Goal: Information Seeking & Learning: Understand process/instructions

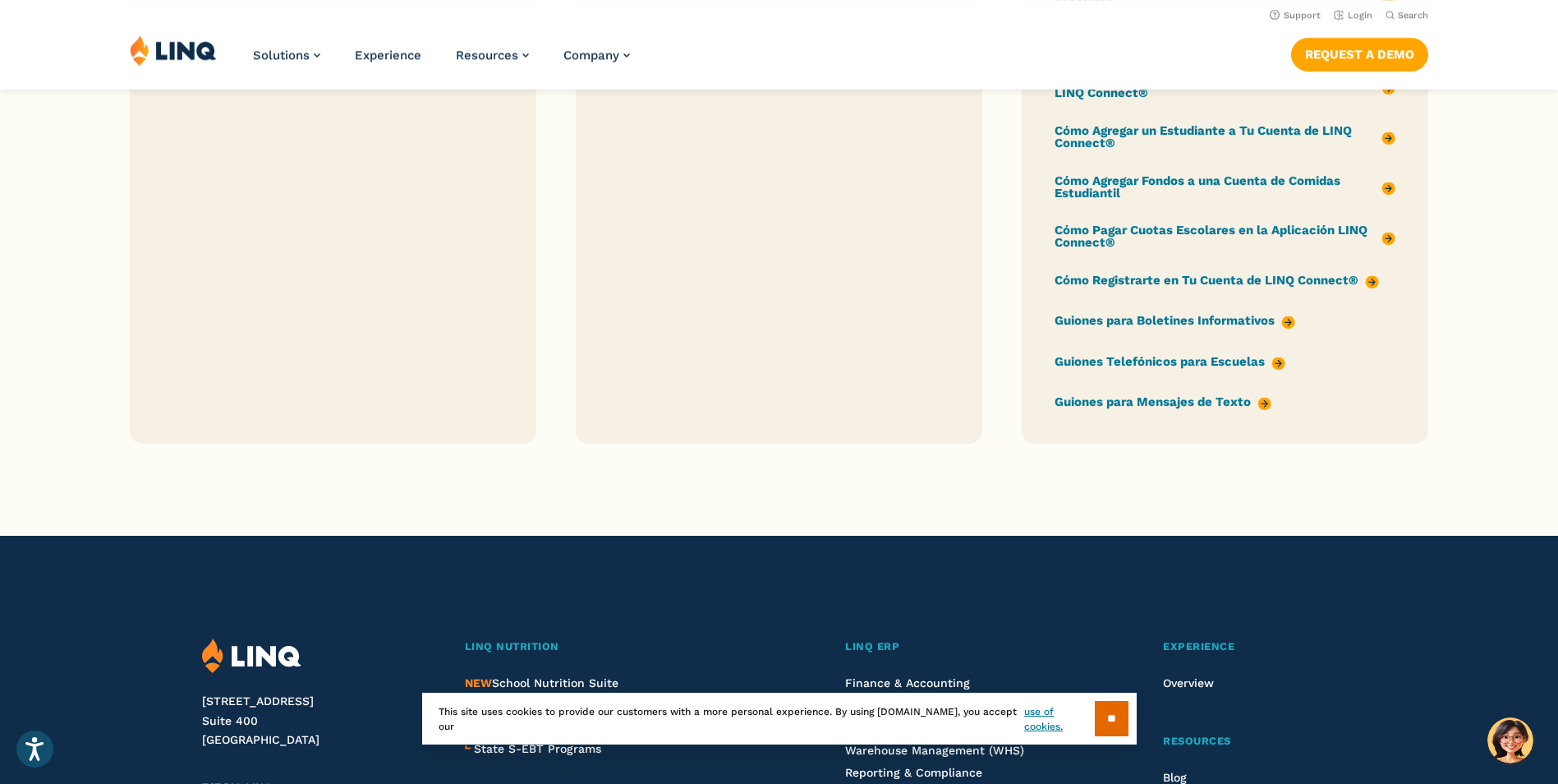
scroll to position [2054, 0]
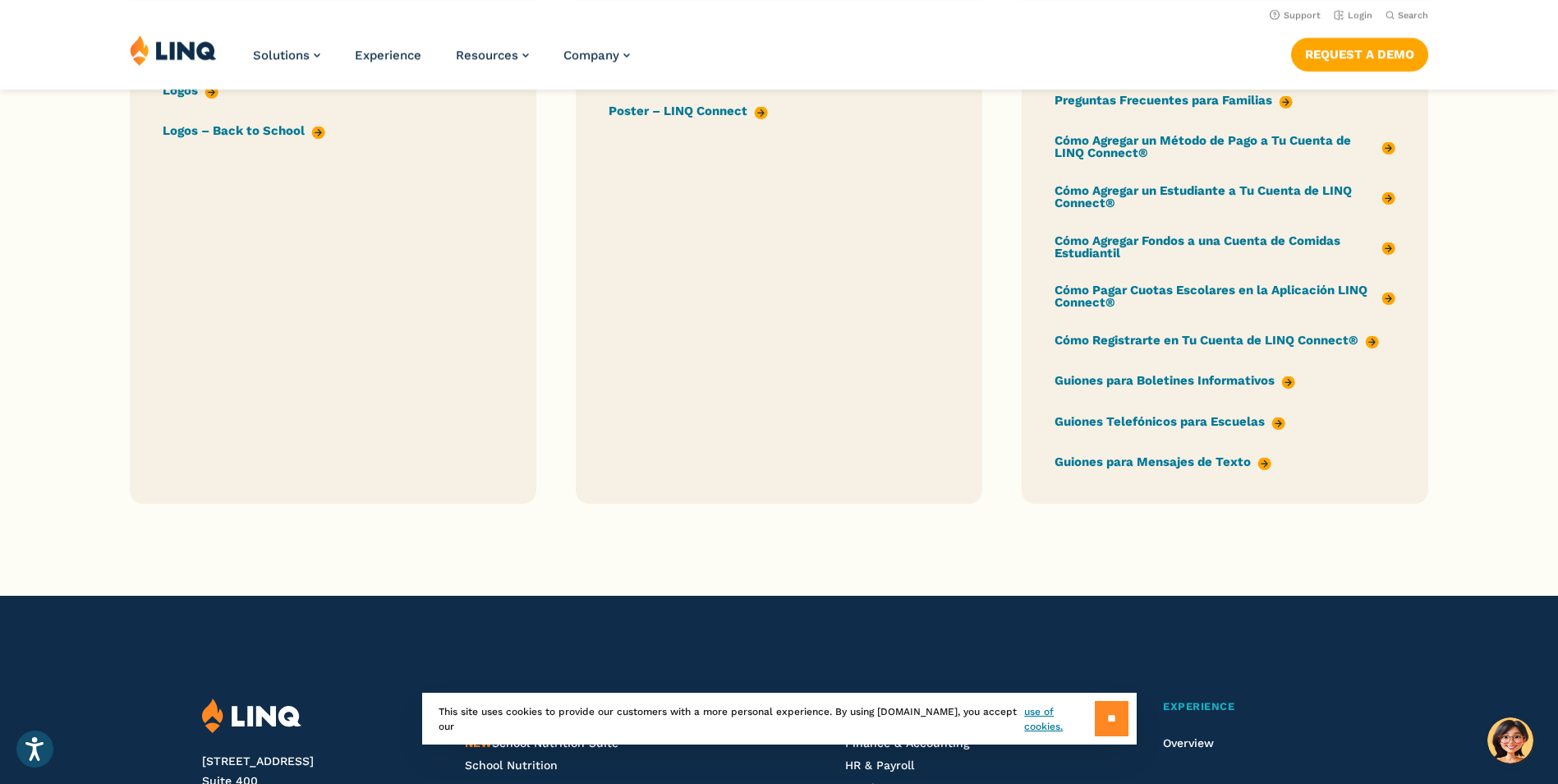
click at [1115, 716] on input "**" at bounding box center [1111, 718] width 33 height 35
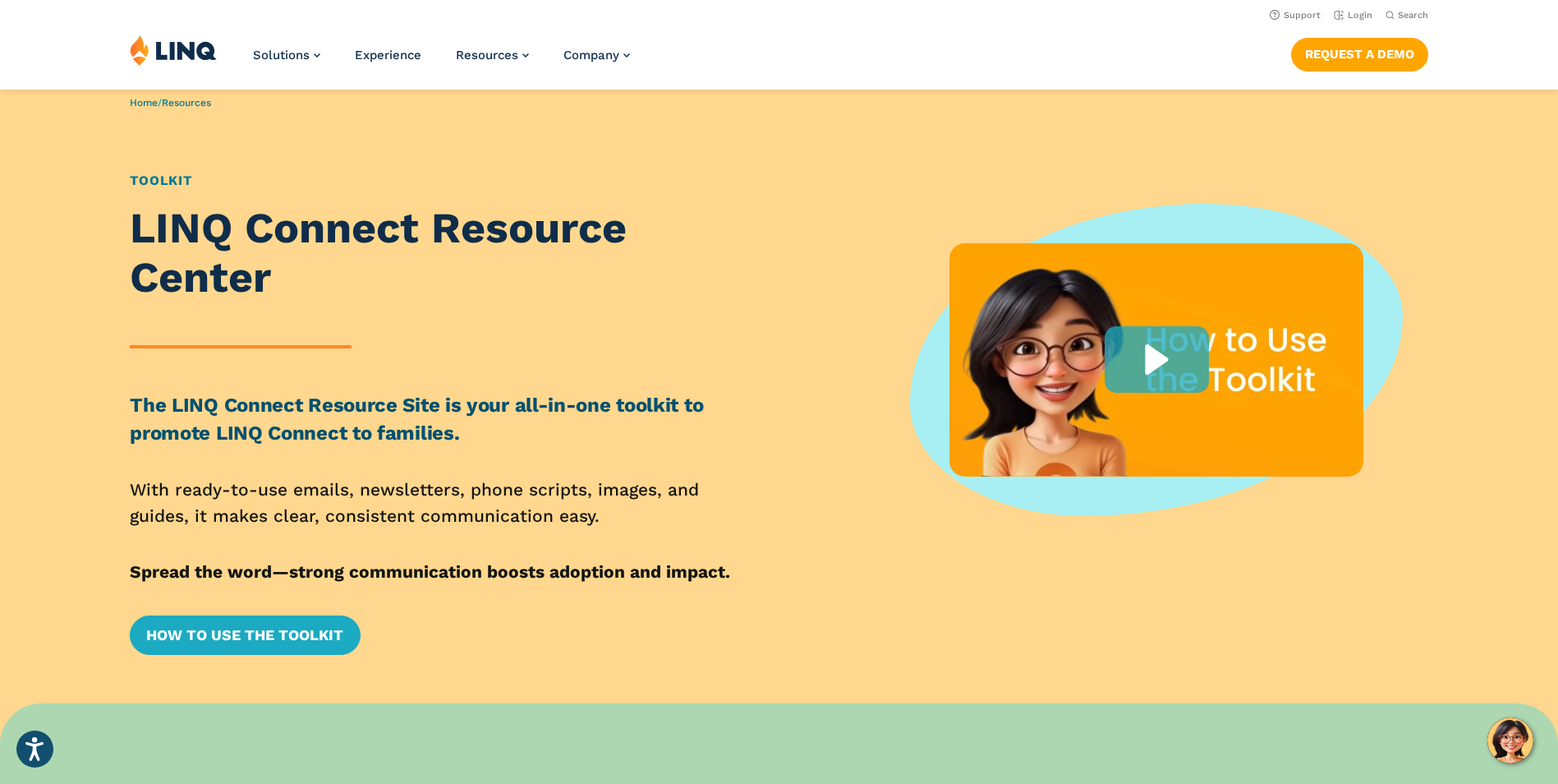
scroll to position [0, 0]
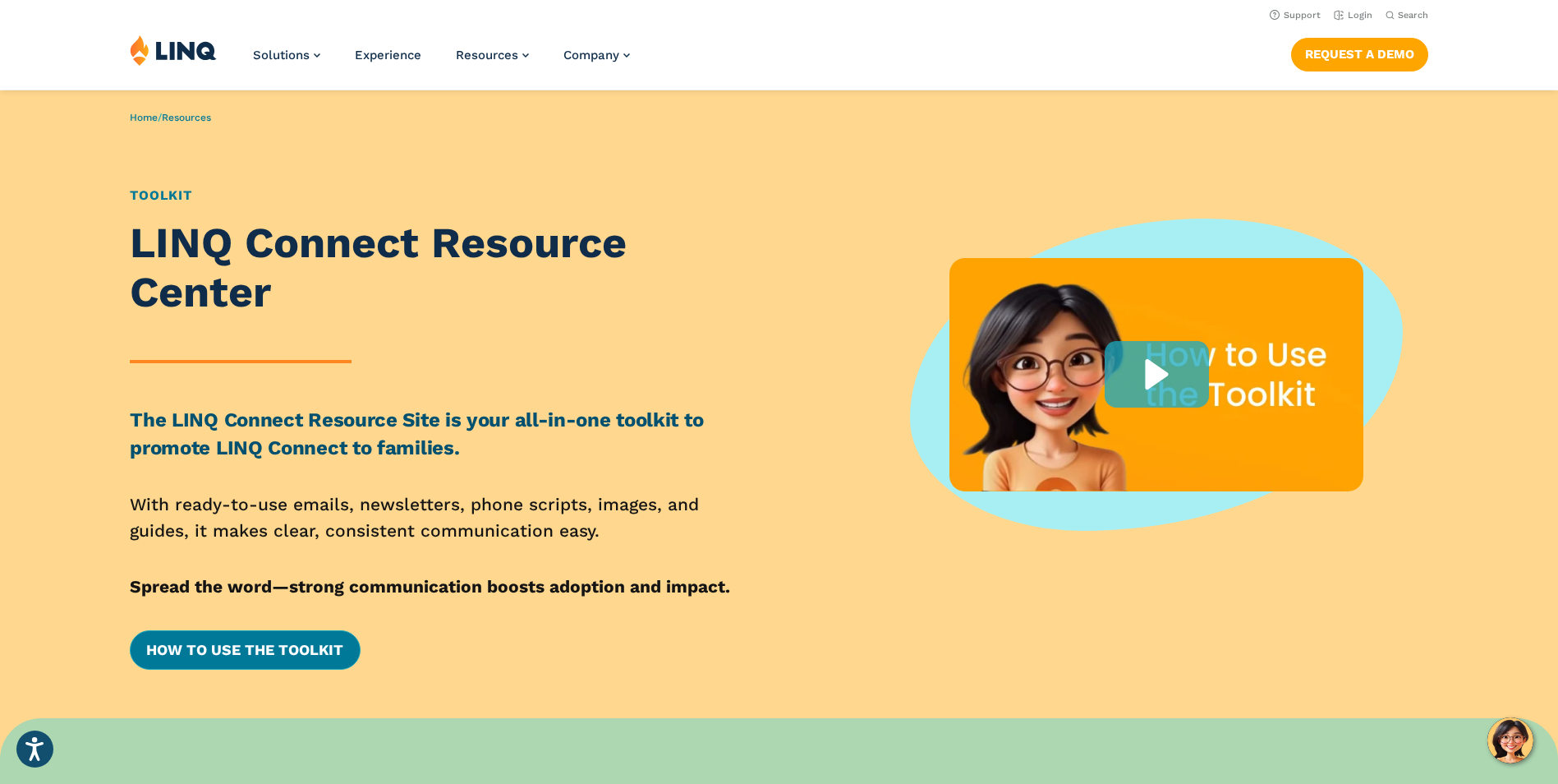
click at [232, 651] on link "How to Use the Toolkit" at bounding box center [244, 650] width 230 height 39
